Goal: Check status: Check status

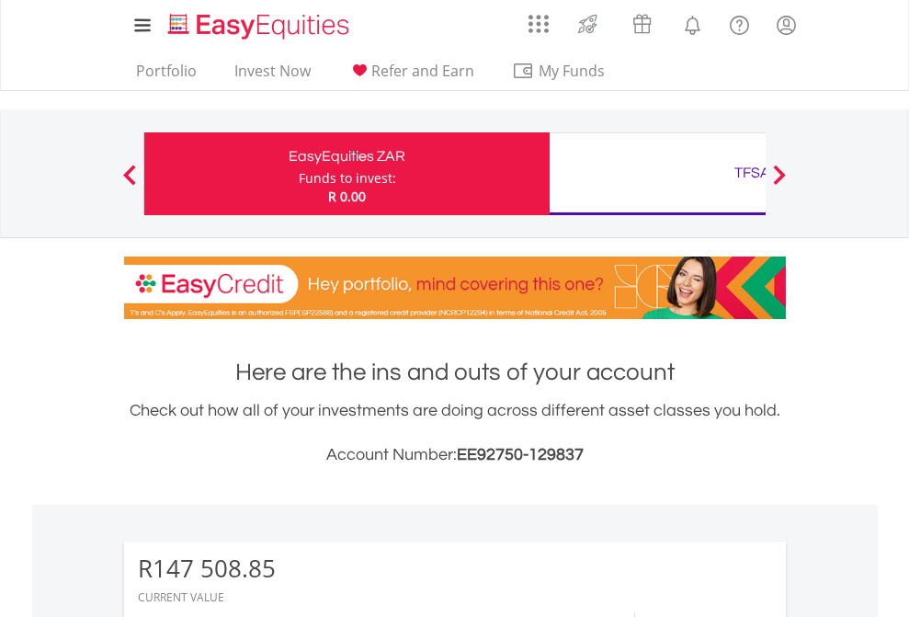
scroll to position [176, 289]
click at [299, 174] on div "Funds to invest:" at bounding box center [347, 178] width 97 height 18
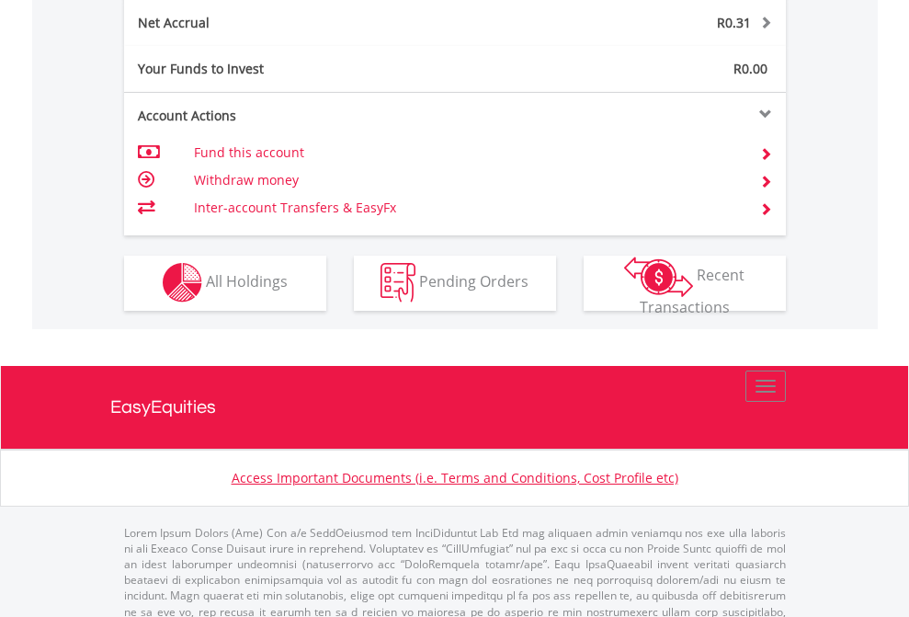
scroll to position [1836, 0]
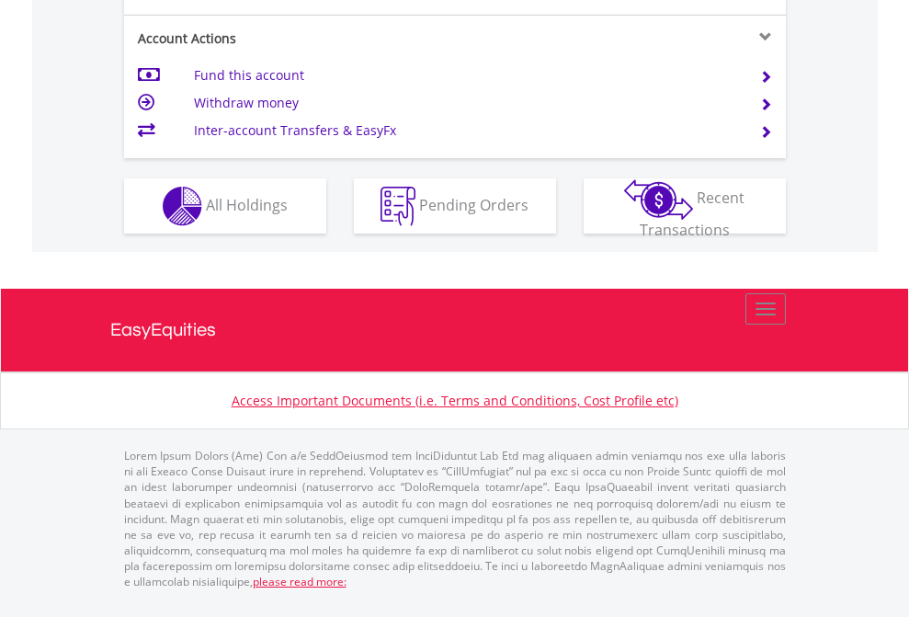
scroll to position [1725, 0]
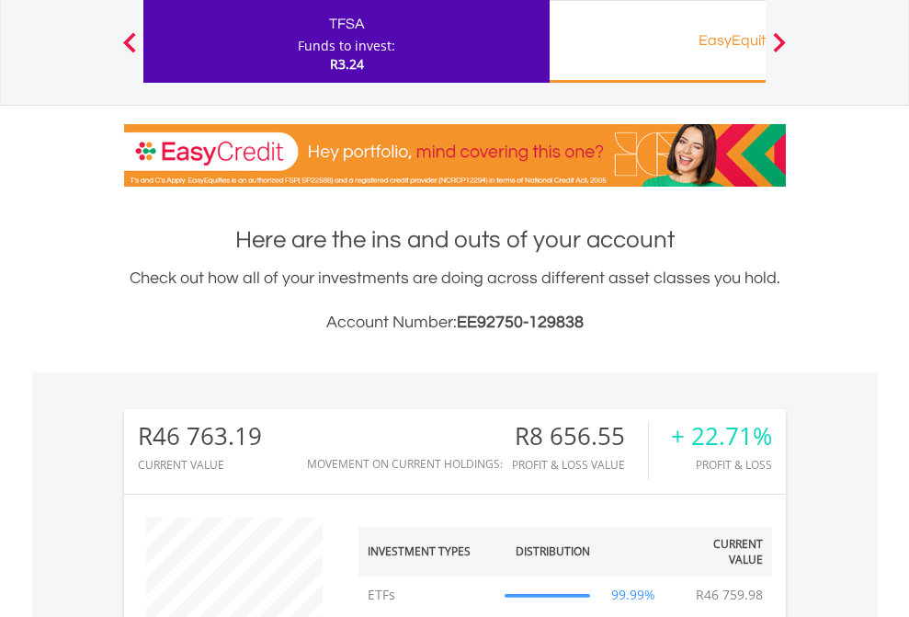
click at [657, 41] on div "EasyEquities RA" at bounding box center [752, 41] width 383 height 26
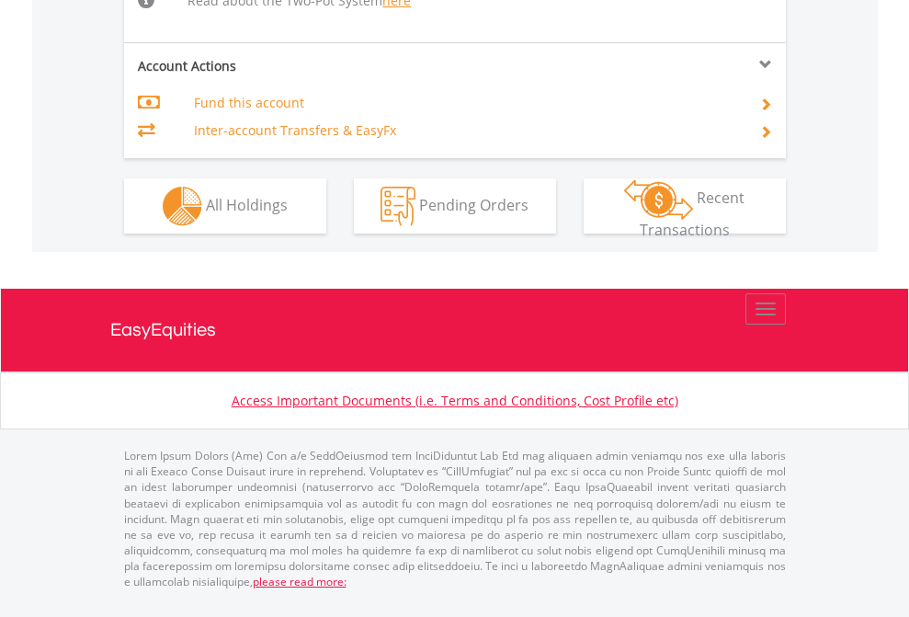
scroll to position [1943, 0]
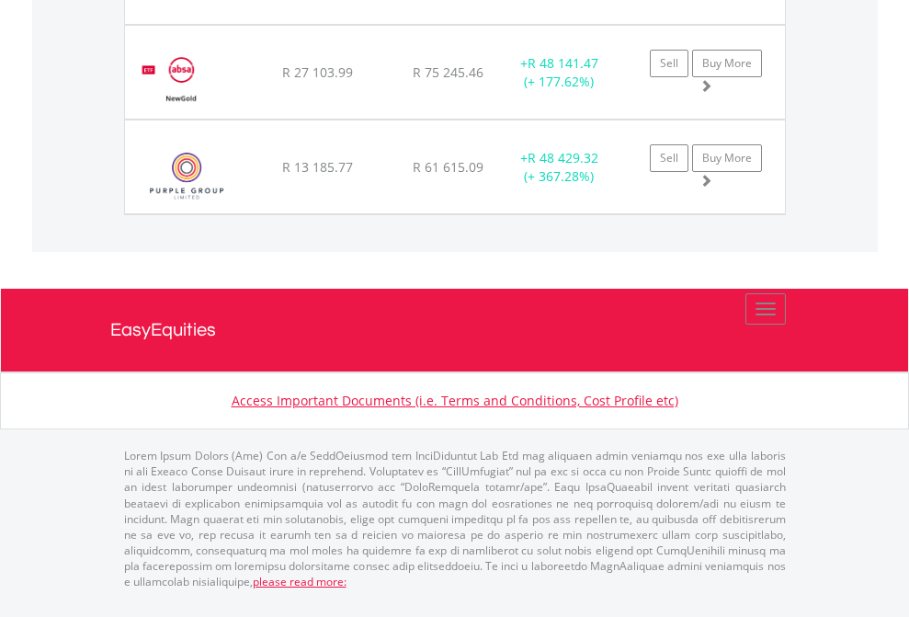
scroll to position [2155, 0]
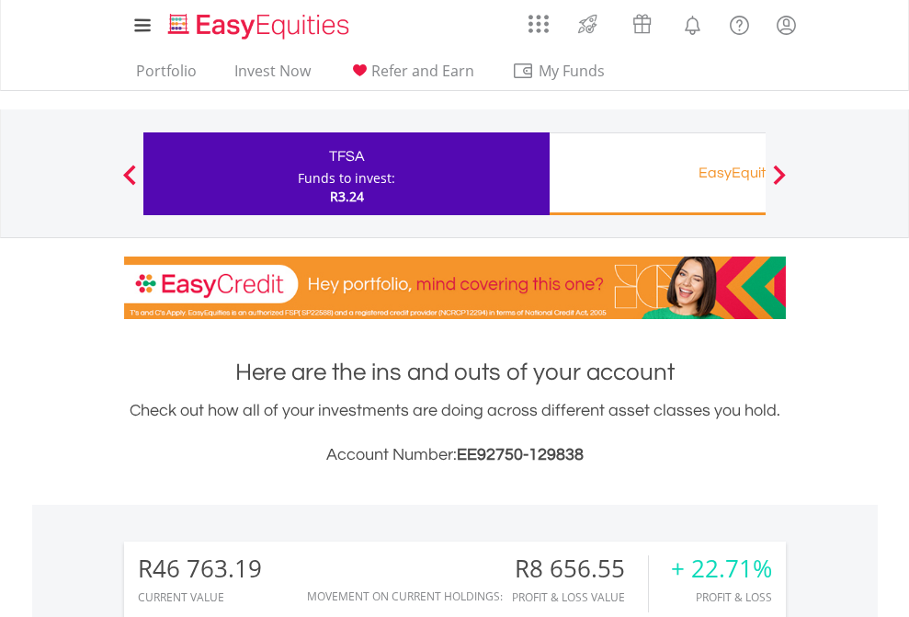
scroll to position [176, 289]
click at [657, 174] on div "EasyEquities RA" at bounding box center [752, 173] width 383 height 26
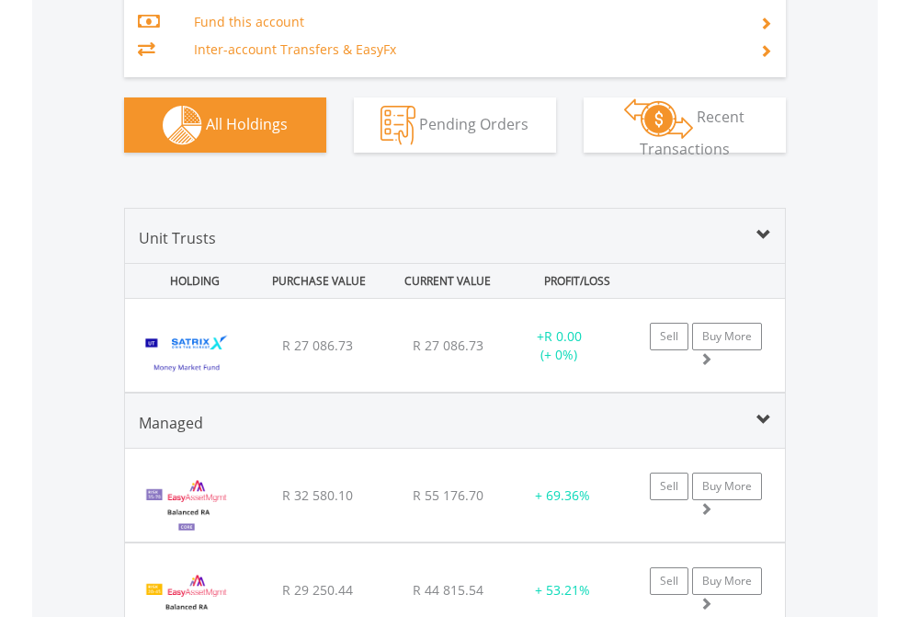
scroll to position [2262, 0]
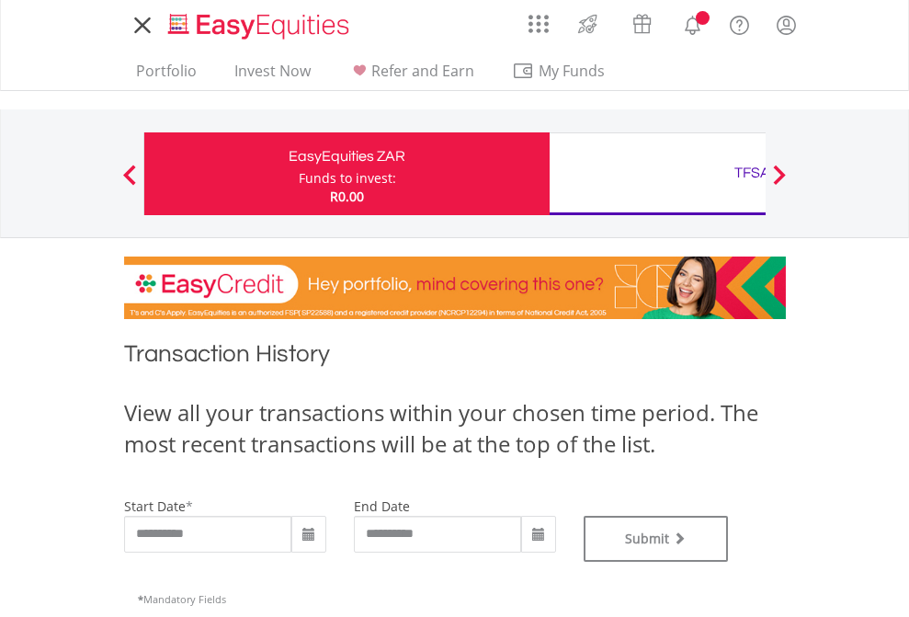
type input "**********"
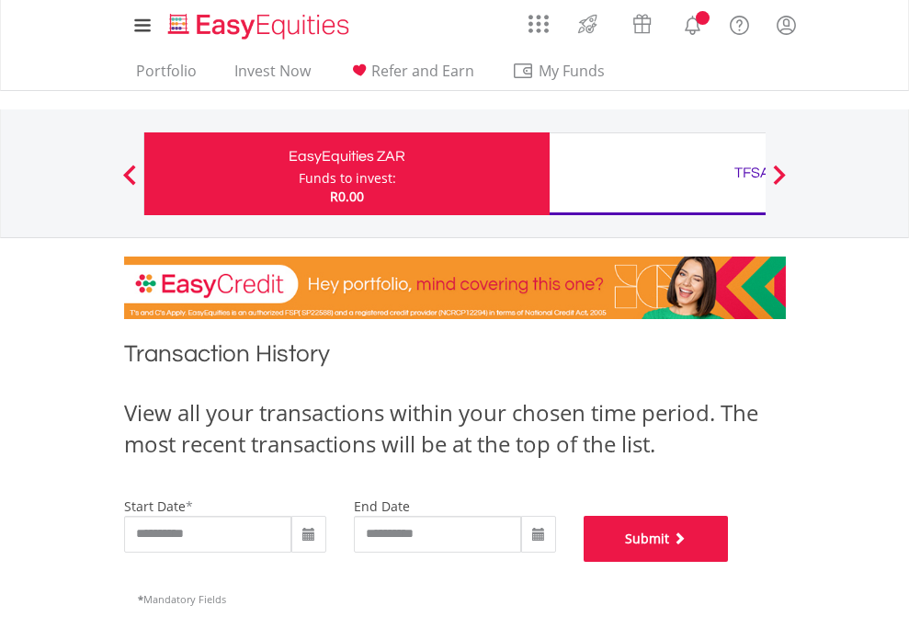
click at [729, 562] on button "Submit" at bounding box center [656, 539] width 145 height 46
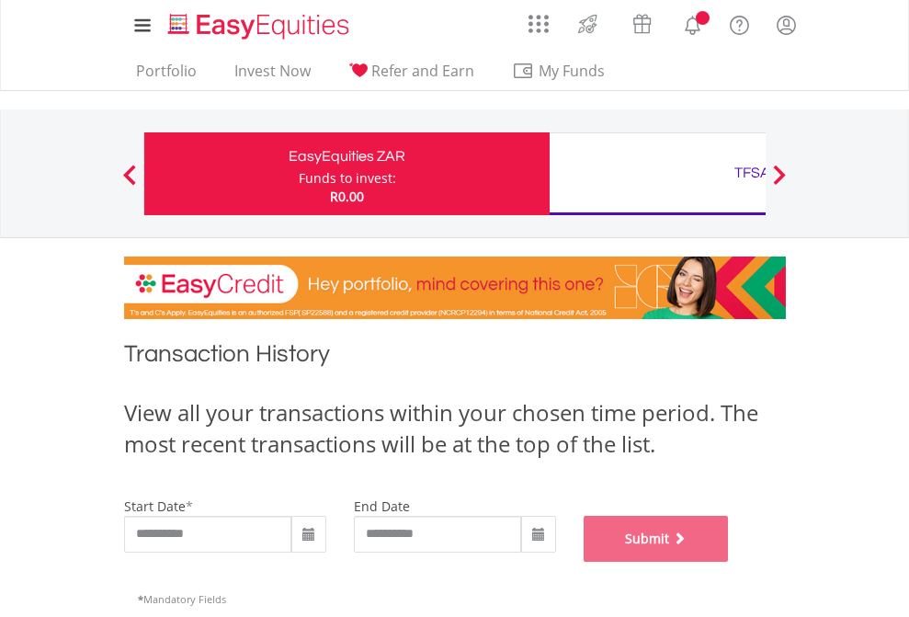
scroll to position [745, 0]
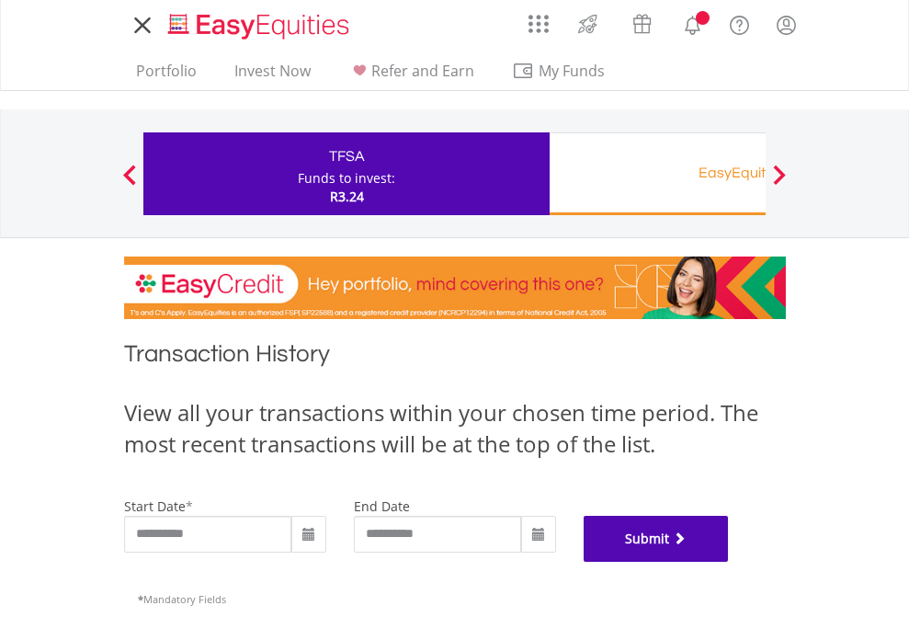
click at [729, 562] on button "Submit" at bounding box center [656, 539] width 145 height 46
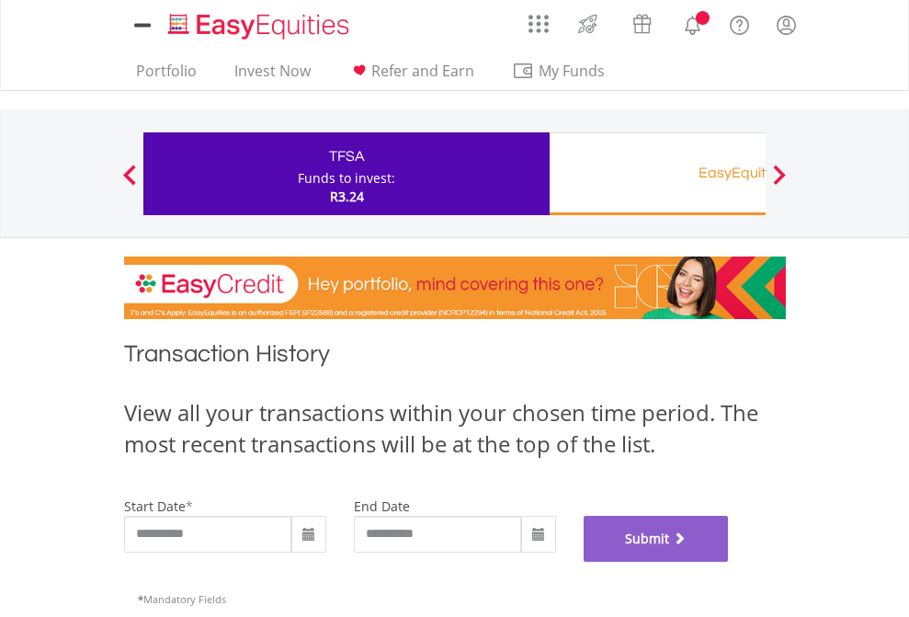
scroll to position [745, 0]
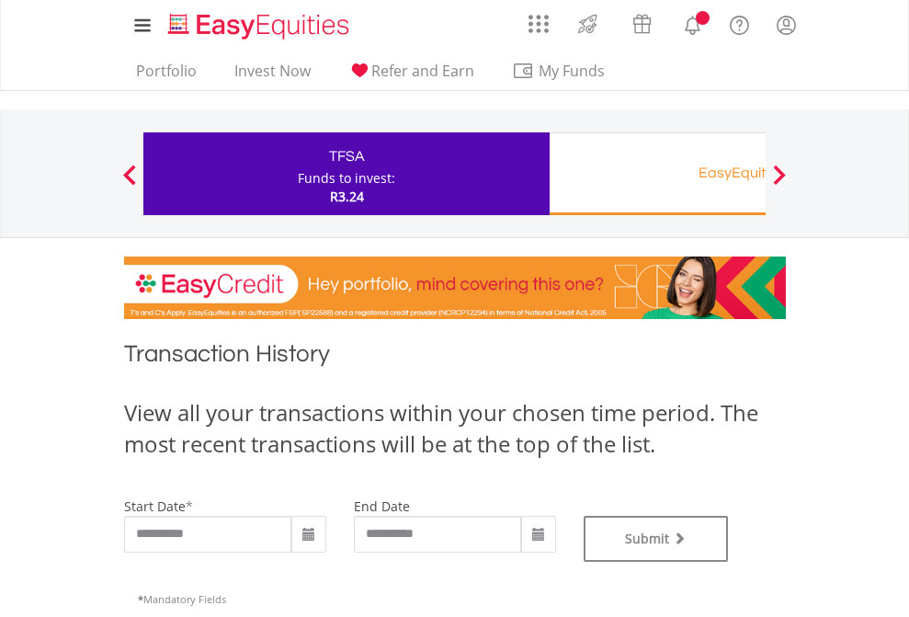
click at [657, 174] on div "EasyEquities RA" at bounding box center [752, 173] width 383 height 26
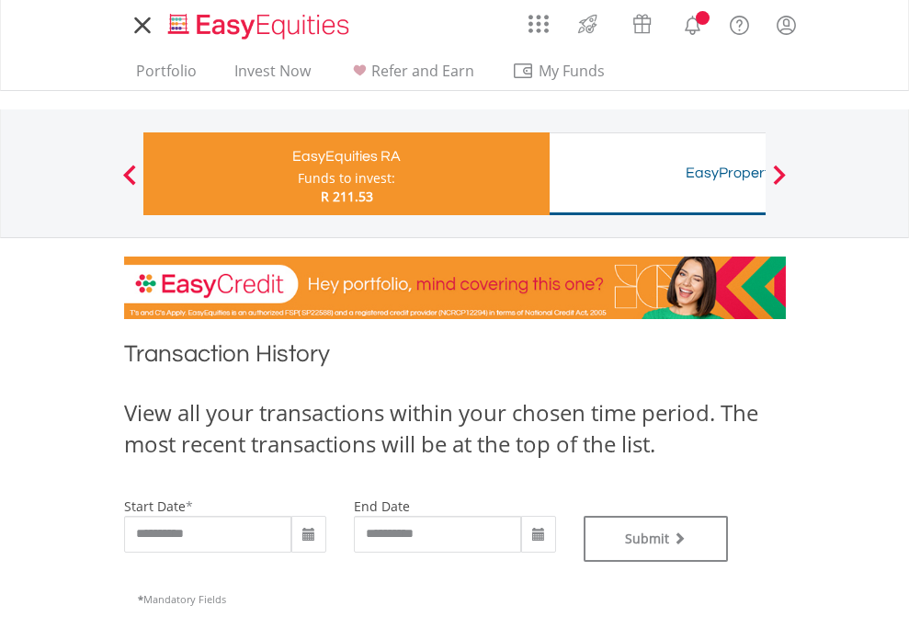
type input "**********"
